Goal: Information Seeking & Learning: Learn about a topic

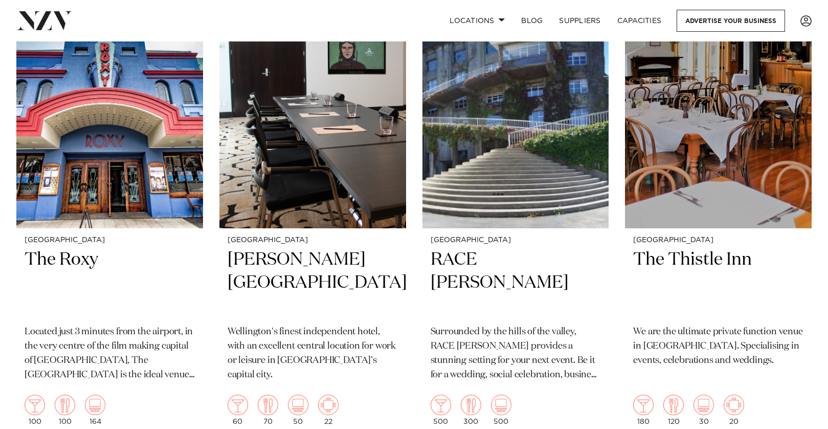
scroll to position [2155, 0]
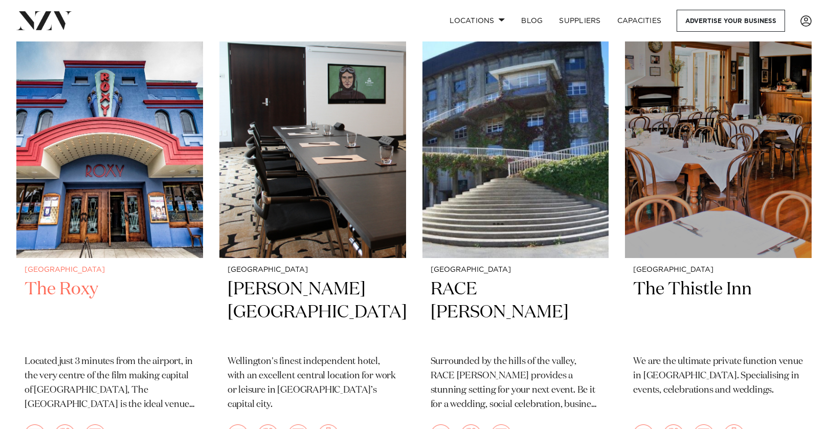
click at [100, 111] on img at bounding box center [109, 132] width 187 height 250
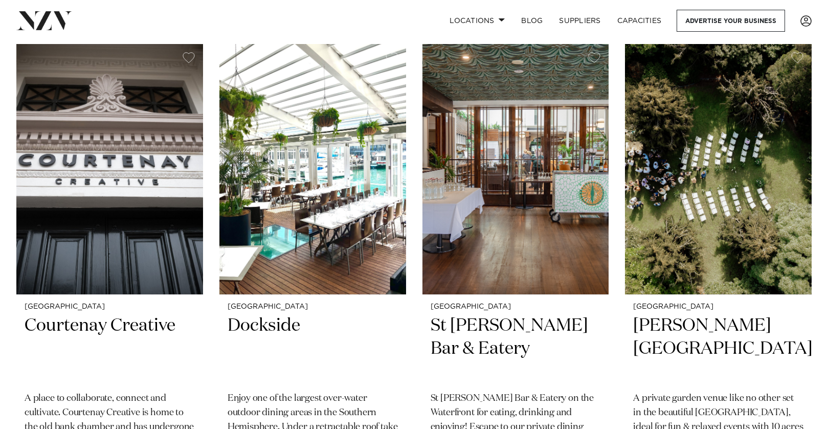
scroll to position [2614, 0]
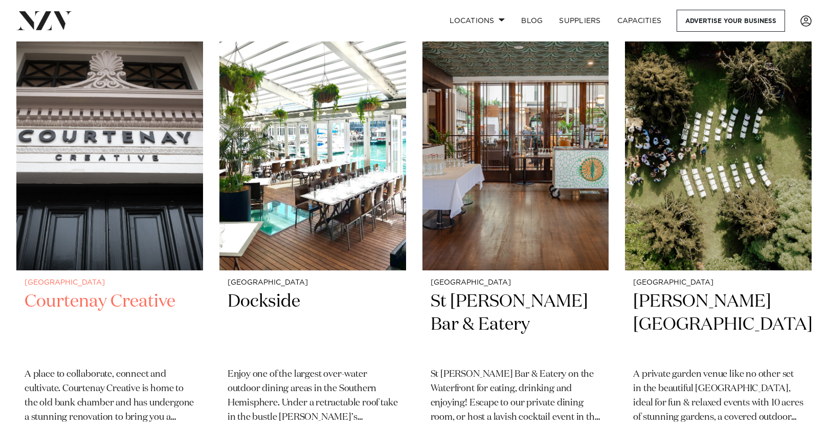
click at [132, 167] on img at bounding box center [109, 145] width 187 height 250
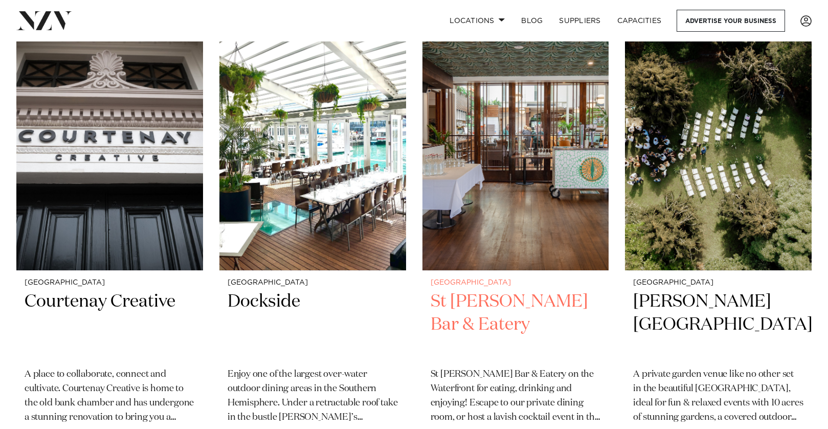
click at [517, 233] on img at bounding box center [516, 145] width 187 height 250
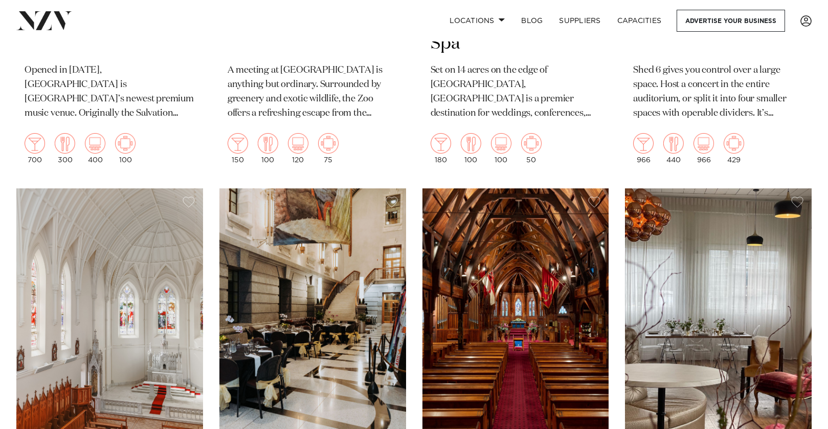
scroll to position [934, 0]
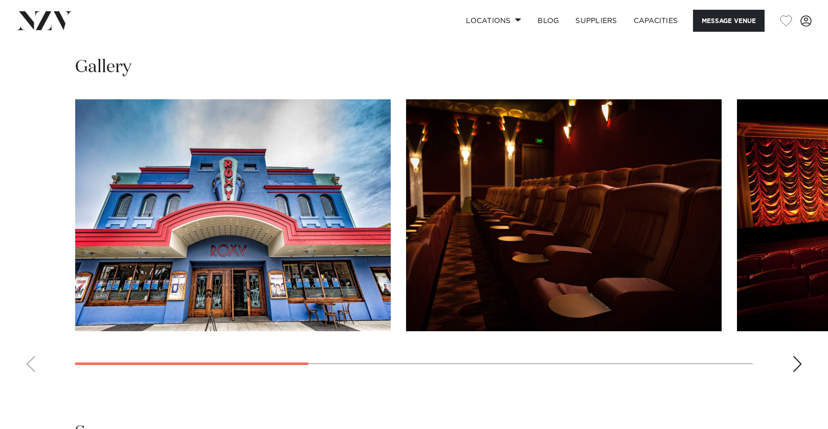
scroll to position [915, 0]
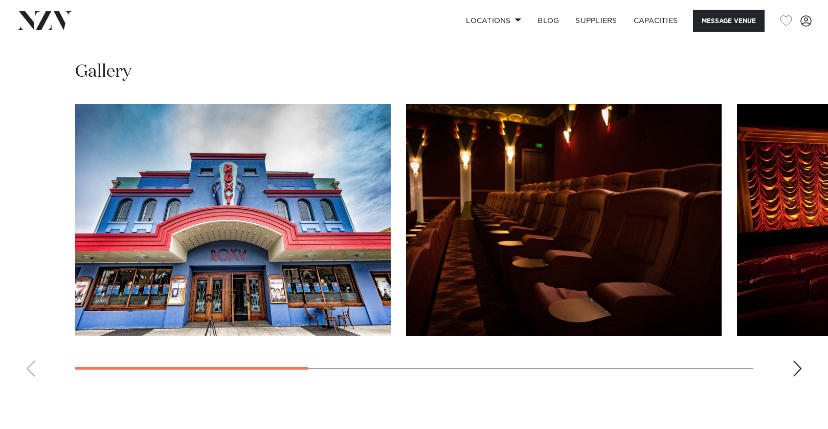
click at [795, 371] on div "Next slide" at bounding box center [797, 368] width 10 height 16
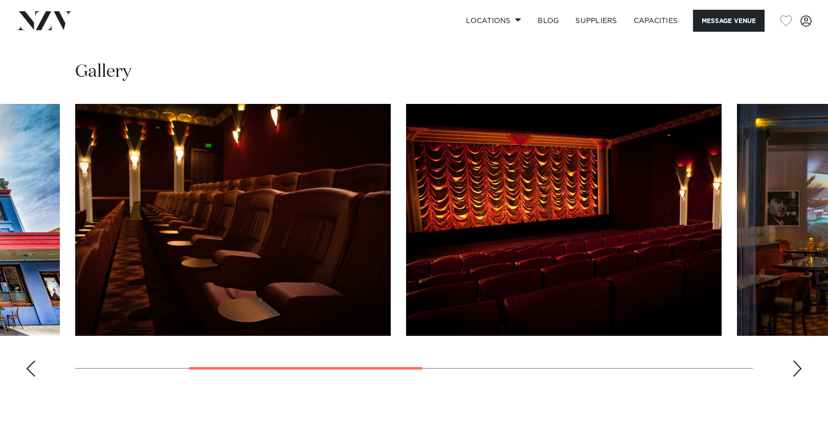
click at [795, 371] on div "Next slide" at bounding box center [797, 368] width 10 height 16
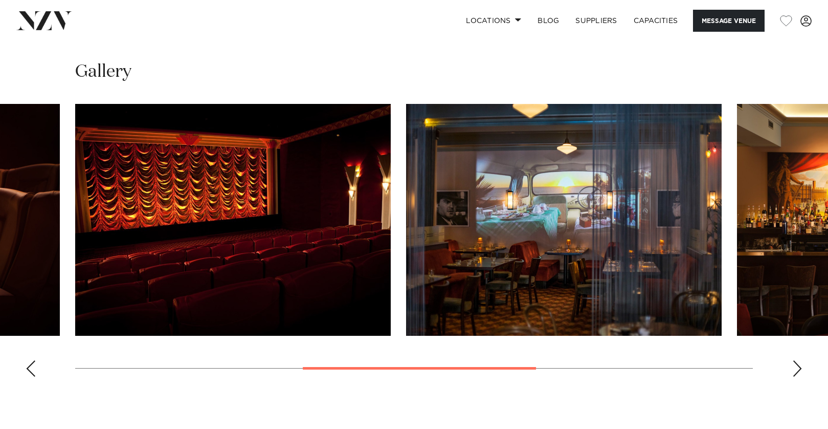
click at [795, 371] on div "Next slide" at bounding box center [797, 368] width 10 height 16
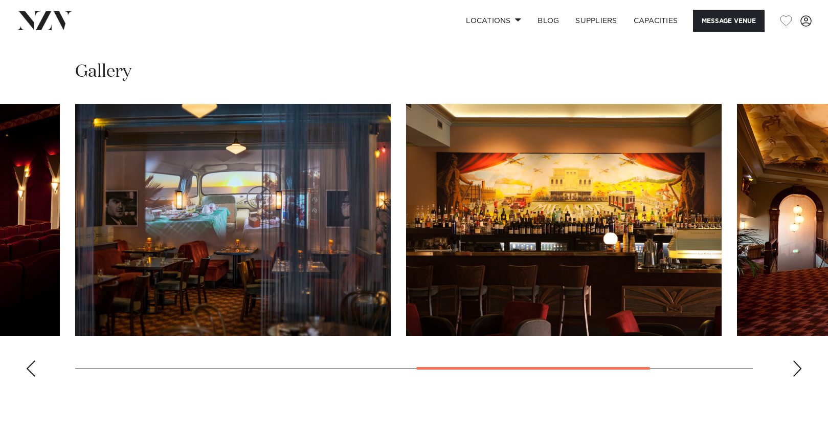
click at [795, 371] on div "Next slide" at bounding box center [797, 368] width 10 height 16
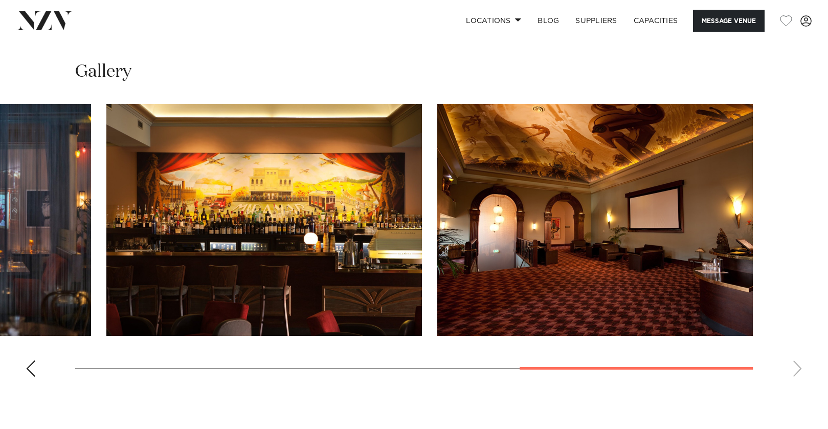
click at [795, 371] on swiper-container at bounding box center [414, 244] width 828 height 281
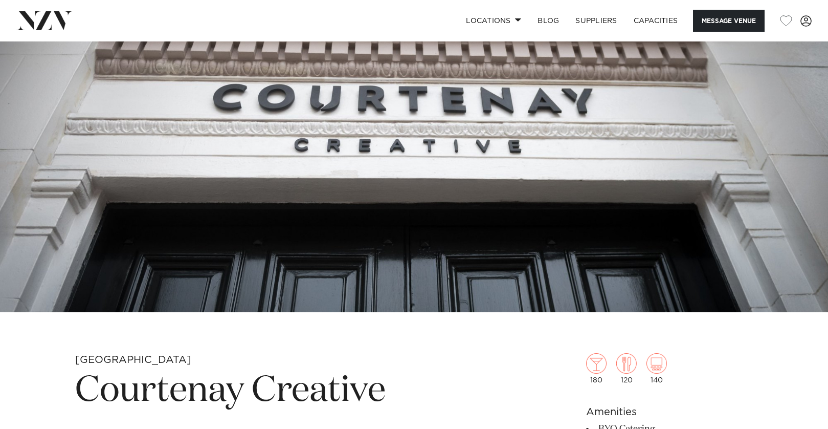
scroll to position [118, 0]
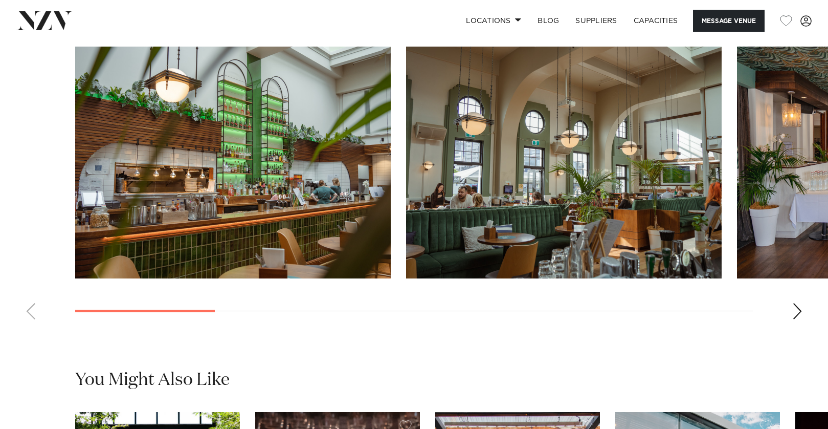
scroll to position [974, 0]
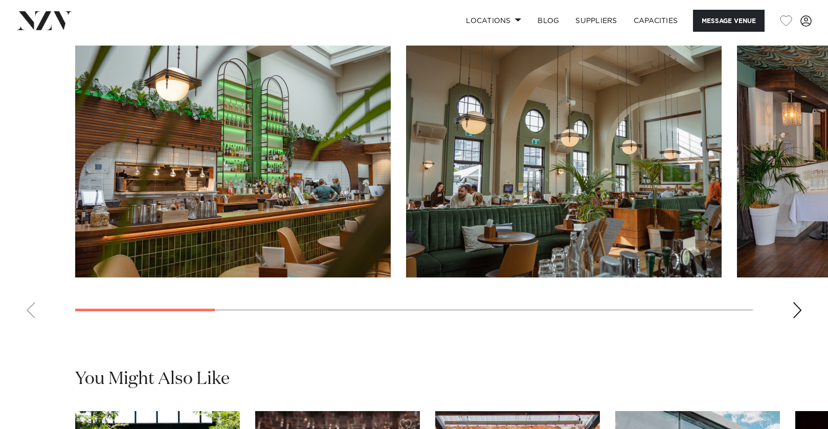
click at [792, 312] on div "Next slide" at bounding box center [797, 310] width 10 height 16
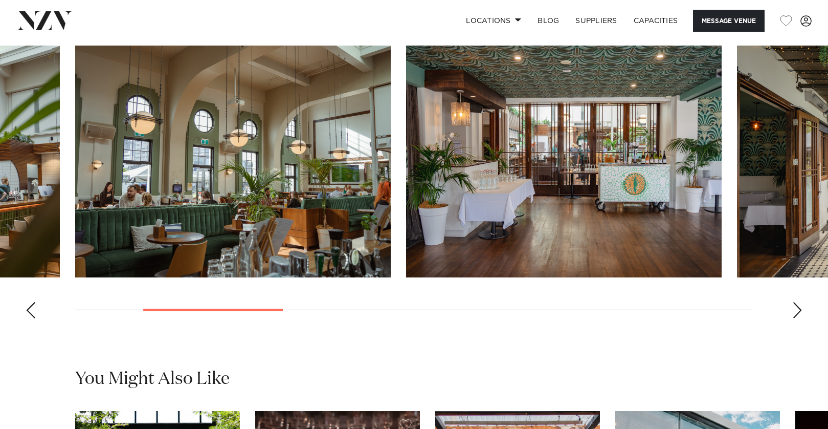
click at [792, 312] on div "Next slide" at bounding box center [797, 310] width 10 height 16
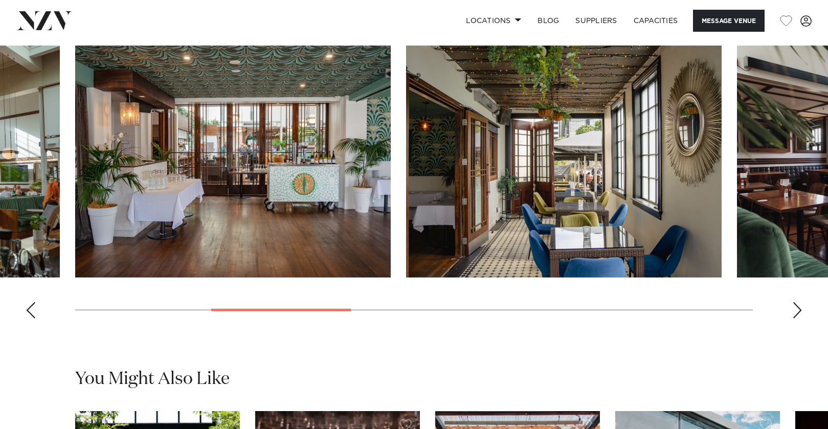
click at [792, 312] on div "Next slide" at bounding box center [797, 310] width 10 height 16
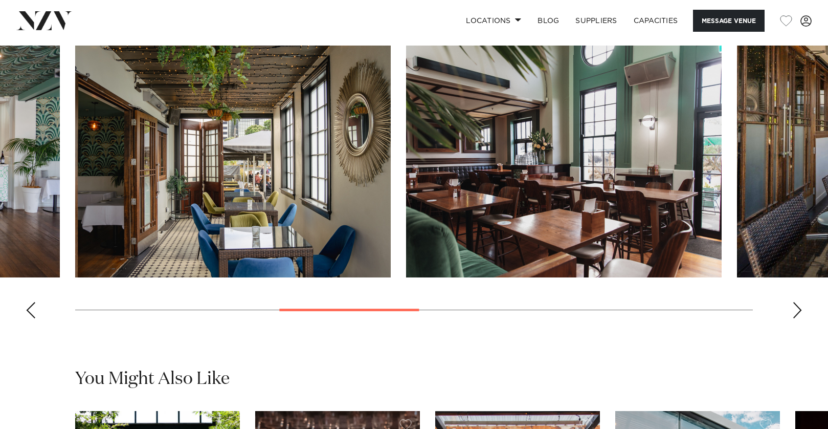
click at [792, 312] on div "Next slide" at bounding box center [797, 310] width 10 height 16
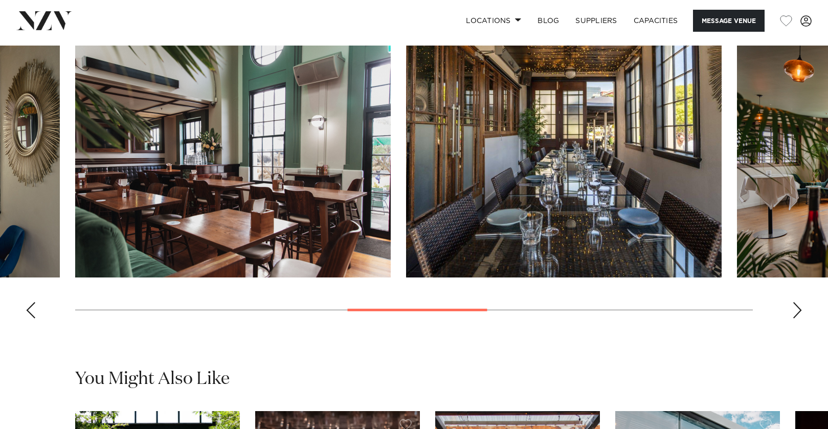
click at [792, 312] on div "Next slide" at bounding box center [797, 310] width 10 height 16
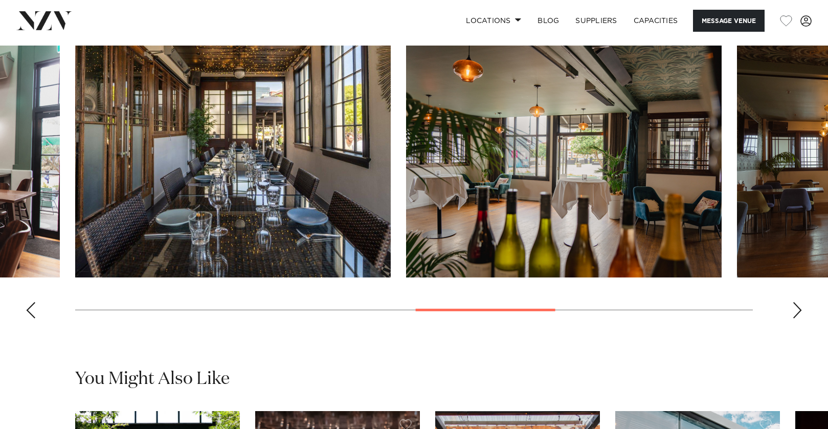
click at [792, 312] on div "Next slide" at bounding box center [797, 310] width 10 height 16
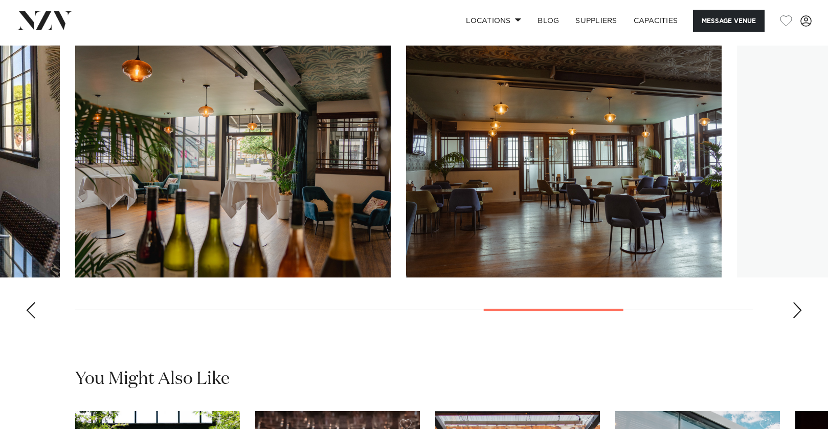
click at [792, 312] on div "Next slide" at bounding box center [797, 310] width 10 height 16
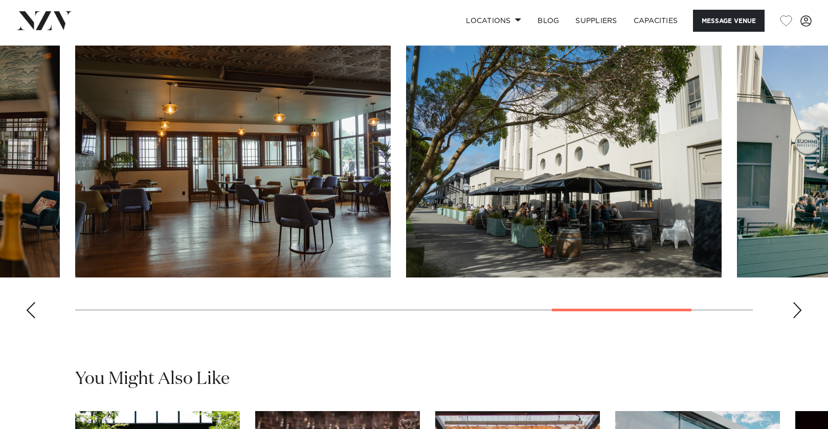
click at [792, 312] on div "Next slide" at bounding box center [797, 310] width 10 height 16
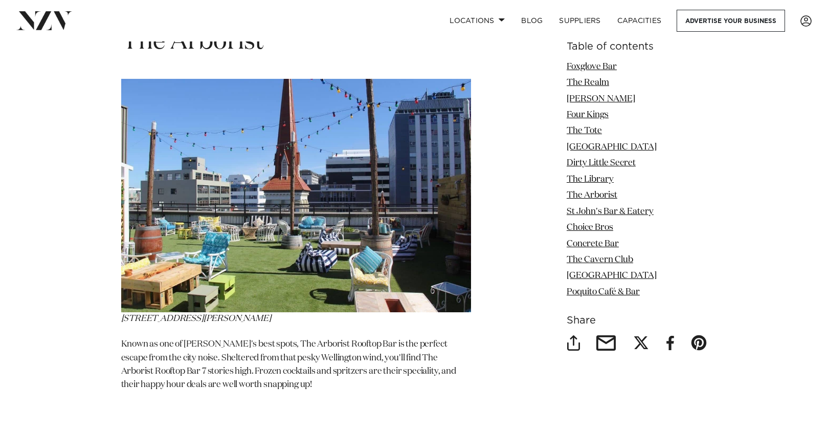
scroll to position [3783, 0]
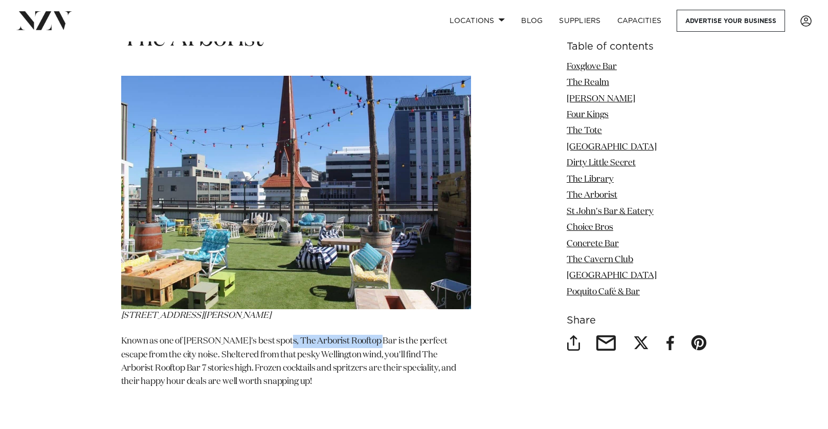
drag, startPoint x: 276, startPoint y: 313, endPoint x: 371, endPoint y: 316, distance: 95.2
click at [371, 335] on p "Known as one of [PERSON_NAME]'s best spots, The Arborist Rooftop Bar is the per…" at bounding box center [296, 362] width 350 height 54
copy p "The Arborist Rooftop Bar"
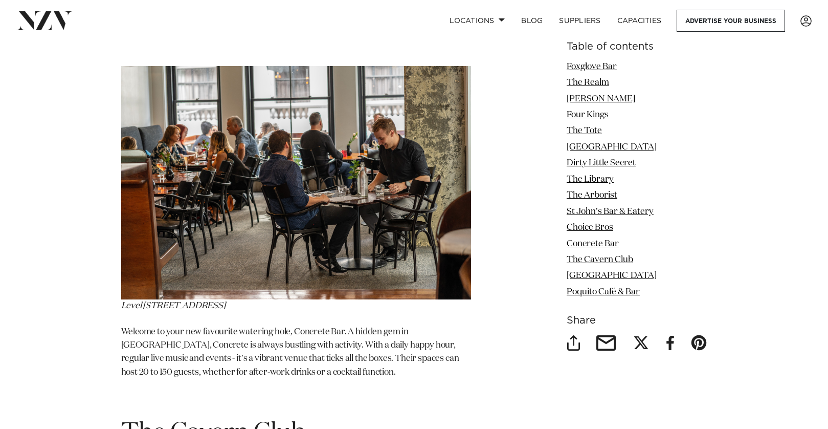
scroll to position [4961, 0]
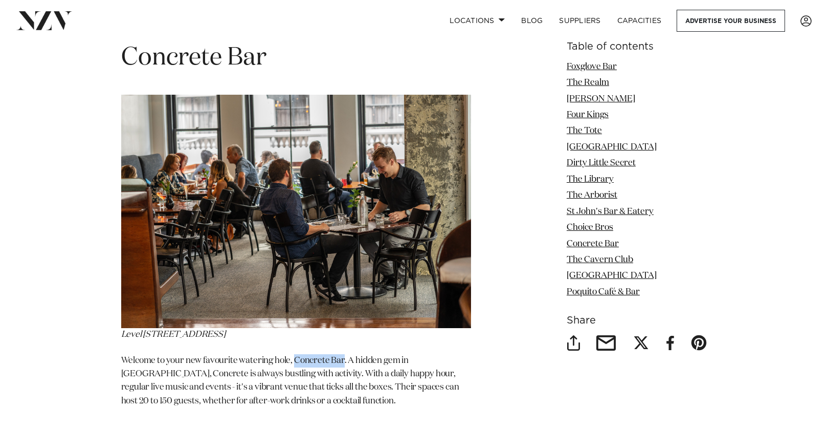
drag, startPoint x: 294, startPoint y: 337, endPoint x: 343, endPoint y: 332, distance: 49.8
click at [343, 354] on p "Welcome to your new favourite watering hole, Concrete Bar. A hidden gem in [GEO…" at bounding box center [296, 381] width 350 height 54
copy p "Concrete Bar"
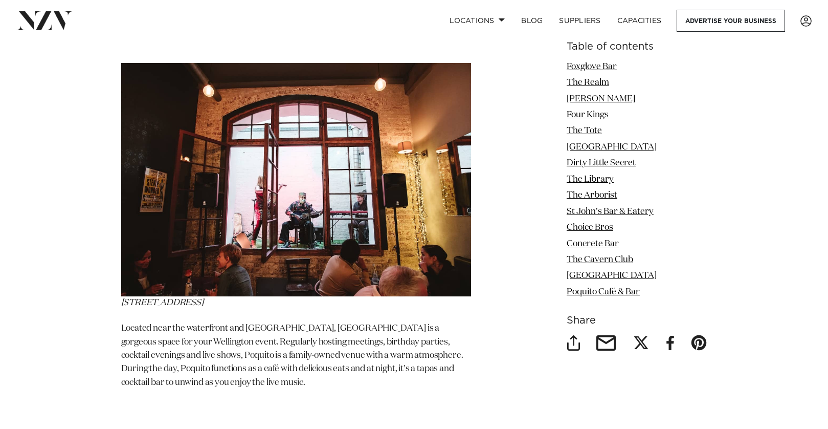
scroll to position [6140, 0]
